Goal: Find specific page/section: Find specific page/section

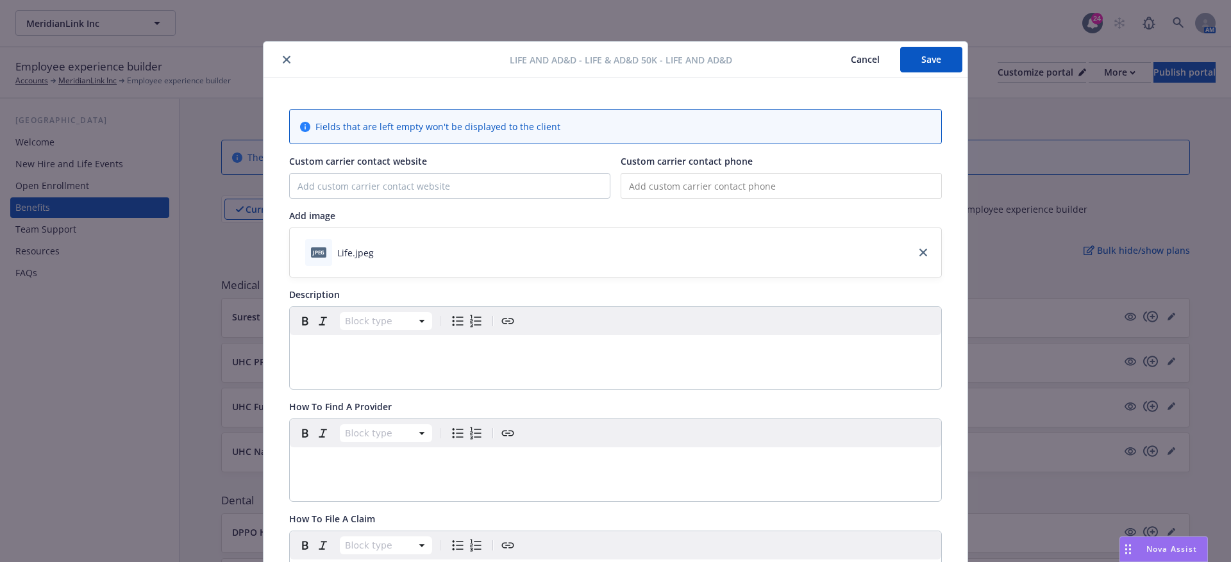
scroll to position [38, 0]
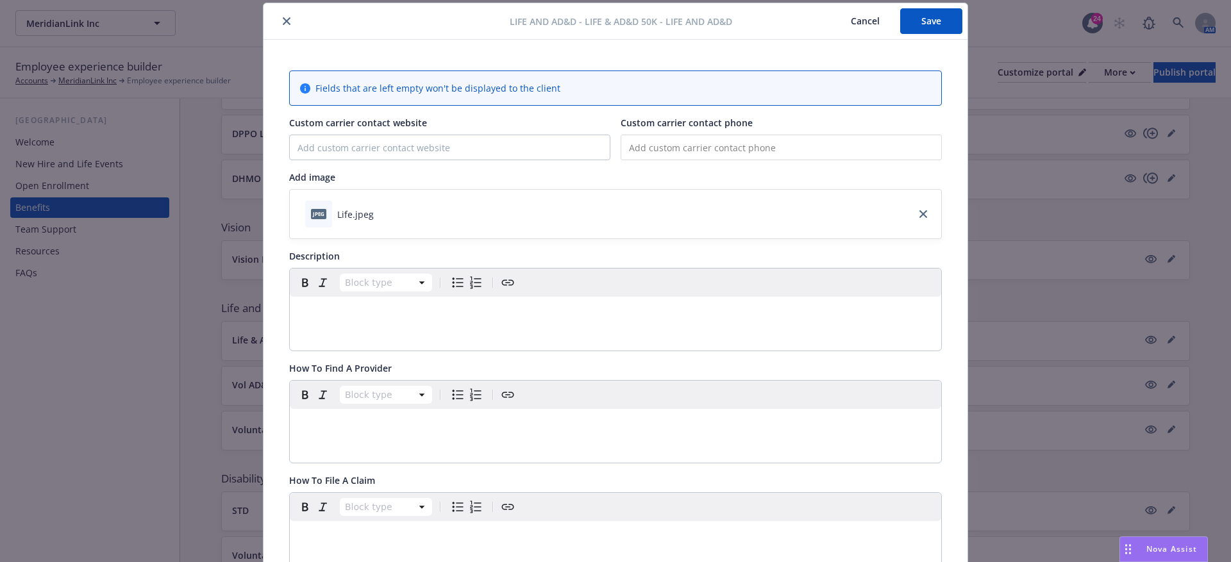
click at [408, 316] on p "editable markdown" at bounding box center [615, 311] width 636 height 15
